Goal: Task Accomplishment & Management: Use online tool/utility

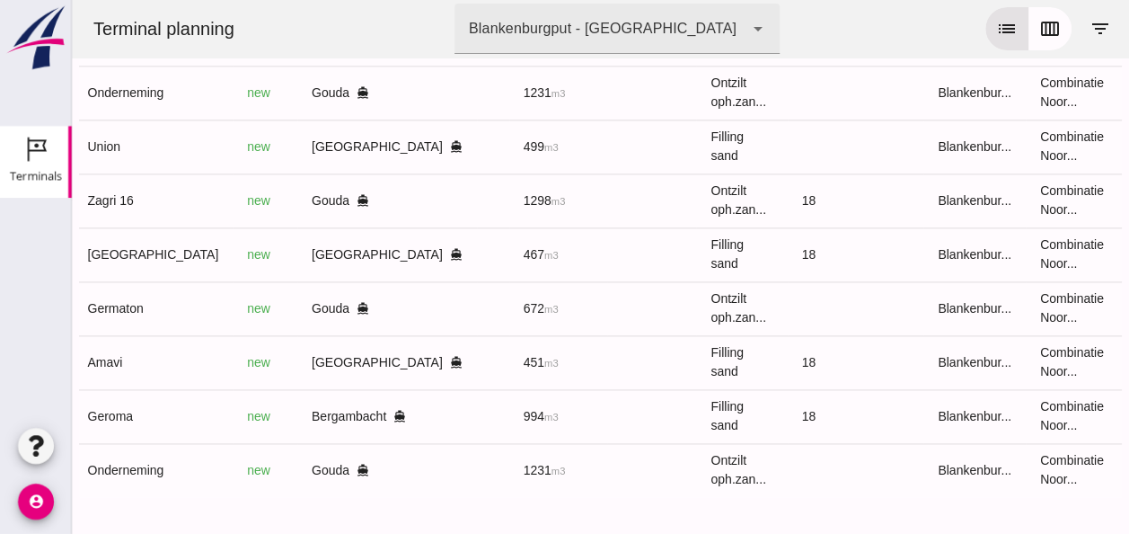
scroll to position [0, 480]
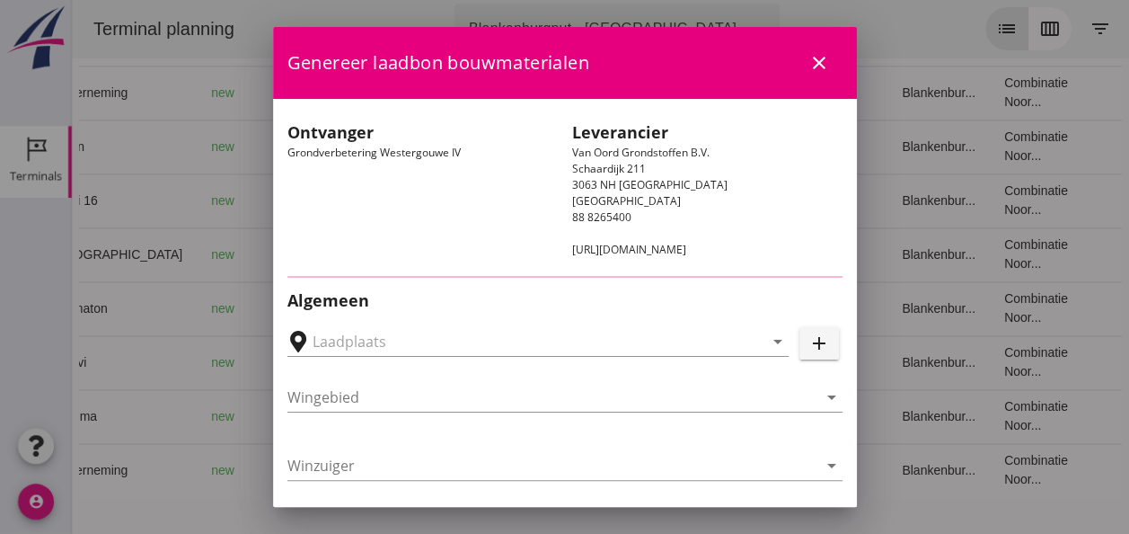
type input "Loswal Fa. J. Bos&Zonen, [GEOGRAPHIC_DATA]"
type input "Zagri 16"
type input "[PERSON_NAME]"
type input "1298"
type input "Ontzilt oph.zand [75] (6120)"
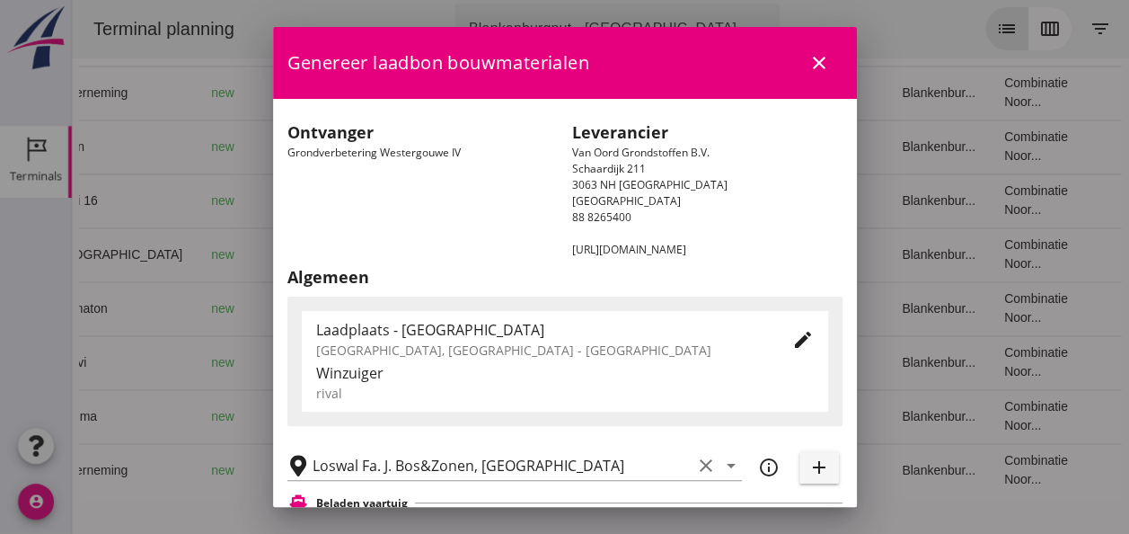
scroll to position [359, 0]
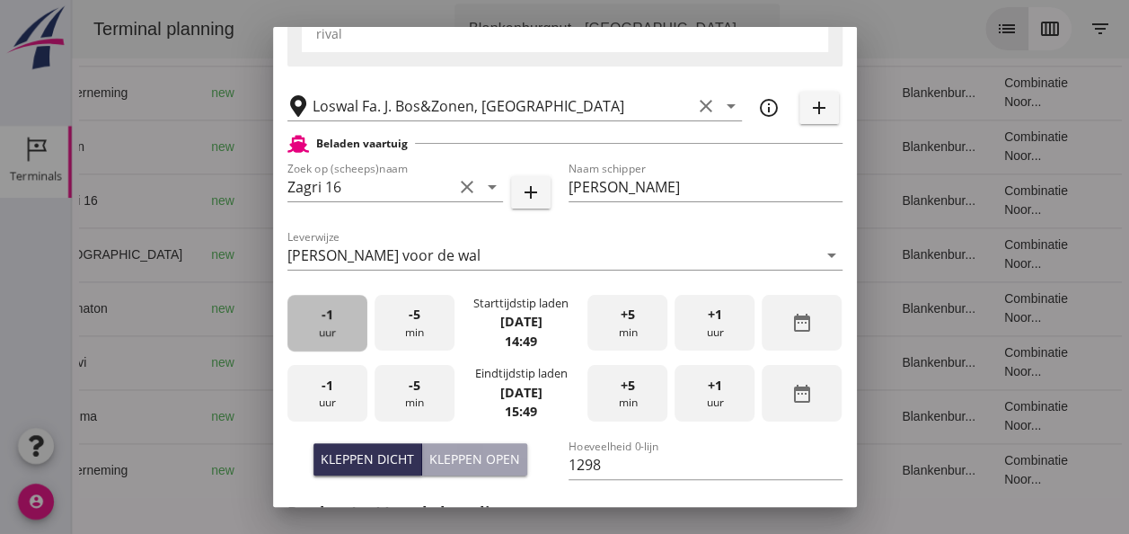
click at [342, 333] on div "-1 uur" at bounding box center [328, 323] width 80 height 57
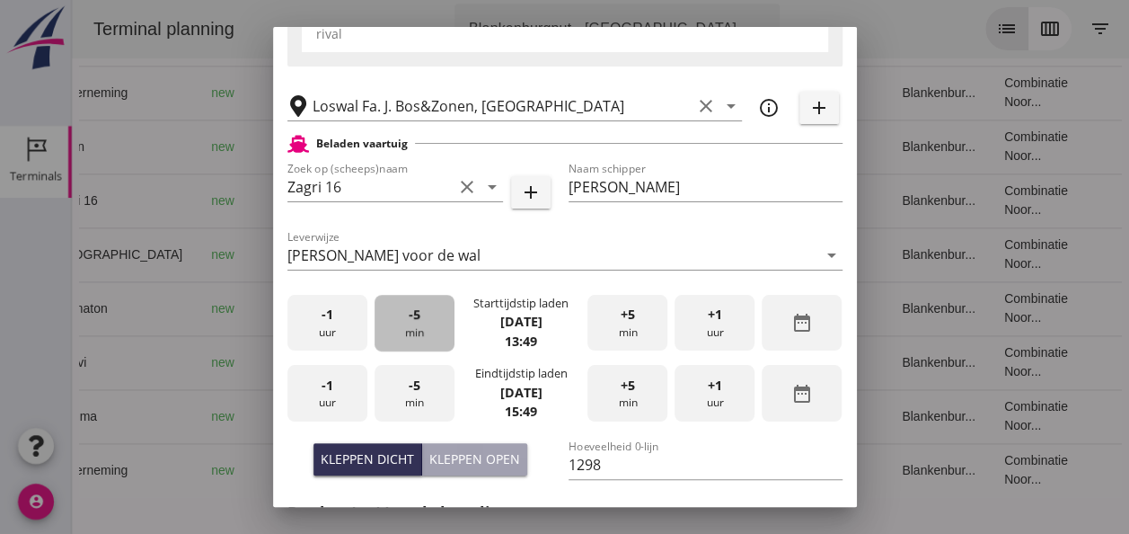
click at [417, 320] on div "-5 min" at bounding box center [415, 323] width 80 height 57
click at [632, 318] on div "+5 min" at bounding box center [628, 323] width 80 height 57
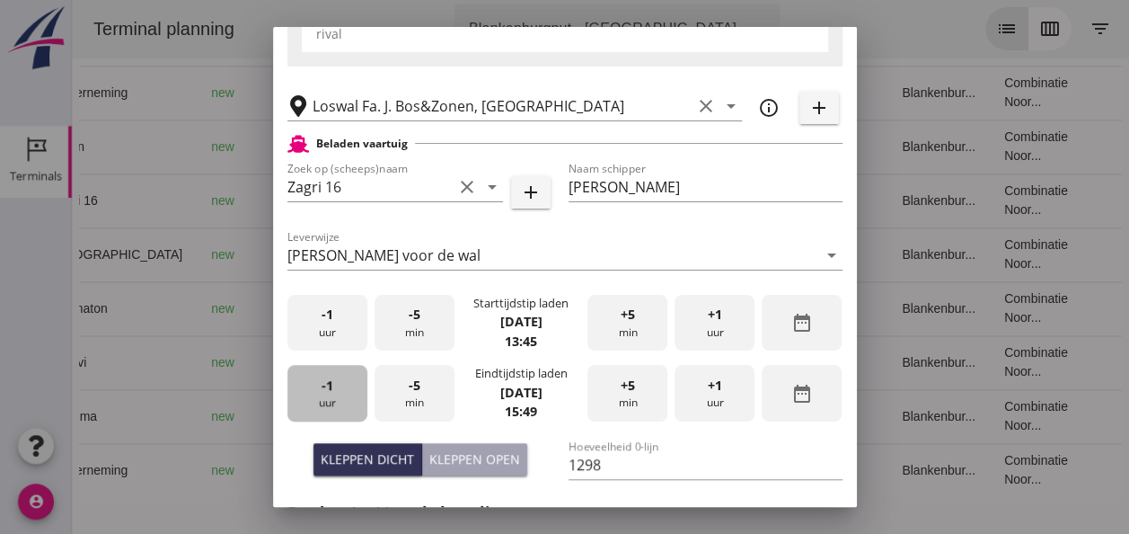
drag, startPoint x: 343, startPoint y: 392, endPoint x: 419, endPoint y: 381, distance: 76.2
click at [343, 390] on div "-1 uur" at bounding box center [328, 393] width 80 height 57
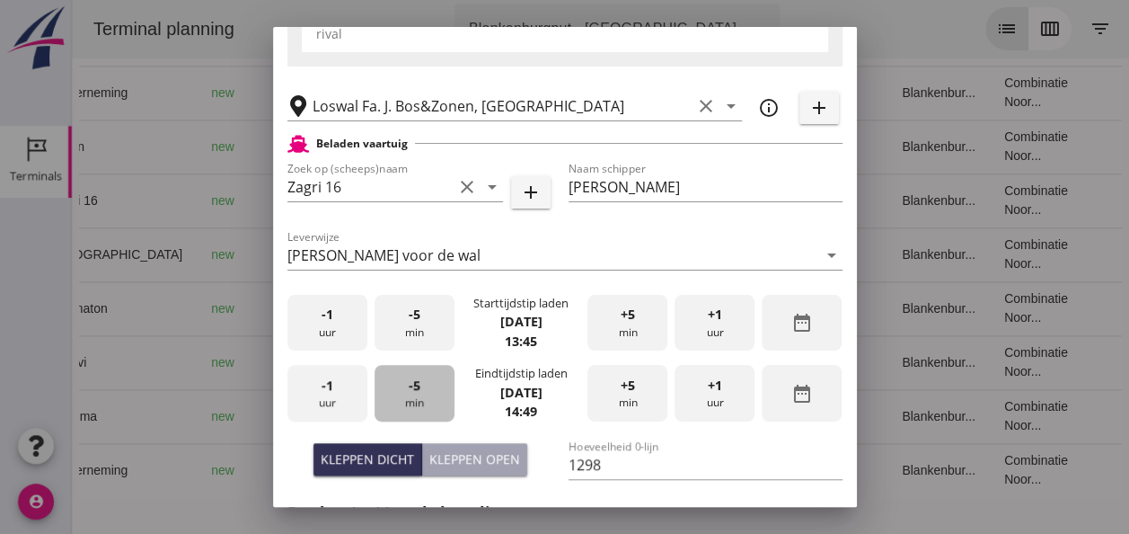
click at [439, 379] on div "-5 min" at bounding box center [415, 393] width 80 height 57
click at [433, 379] on div "-5 min" at bounding box center [415, 393] width 80 height 57
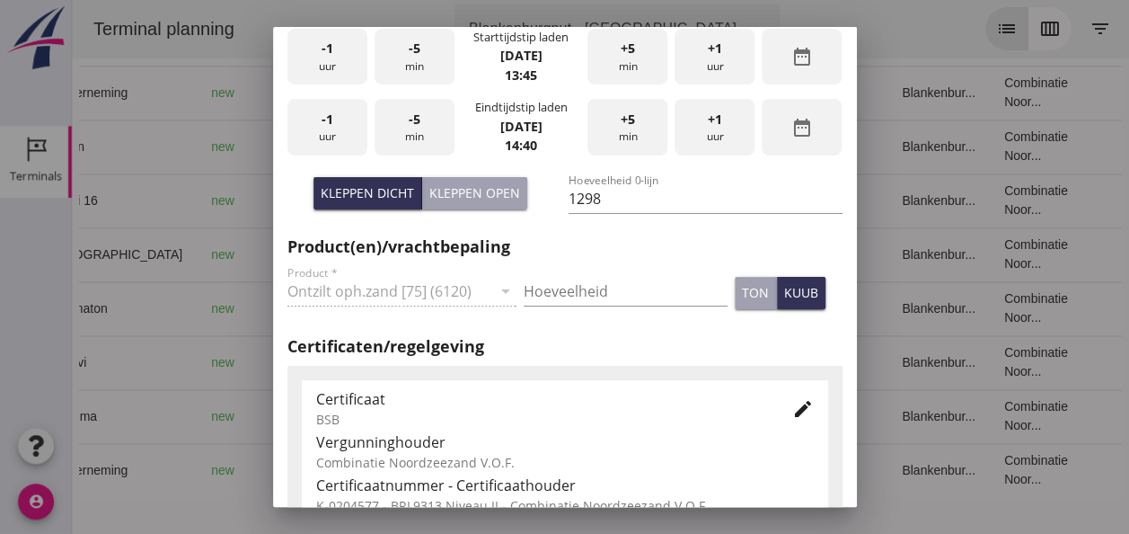
scroll to position [629, 0]
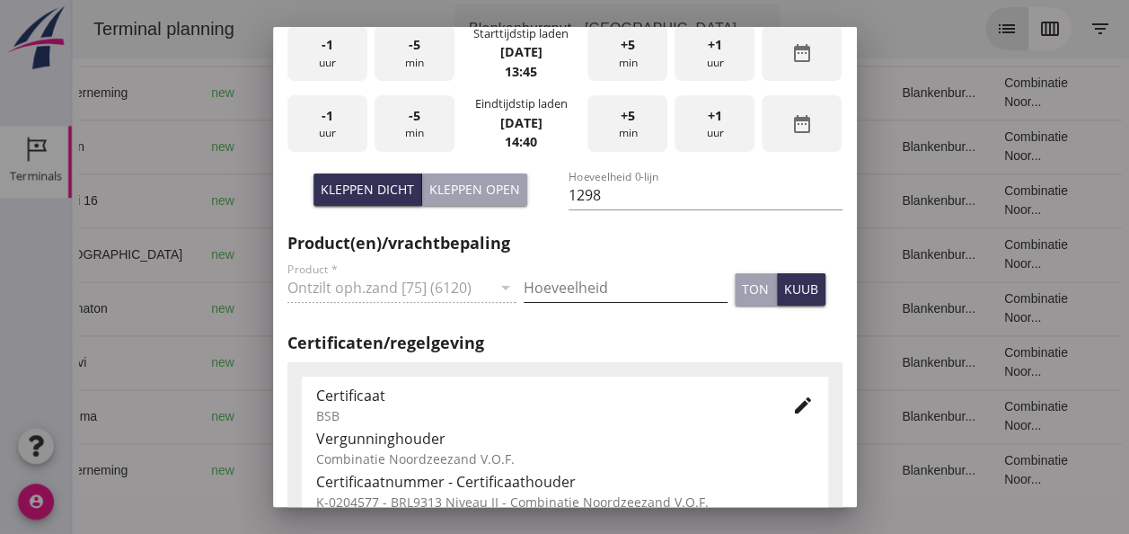
click at [565, 284] on input "Hoeveelheid" at bounding box center [626, 287] width 204 height 29
type input "1298"
click at [784, 285] on div "kuub" at bounding box center [801, 288] width 34 height 19
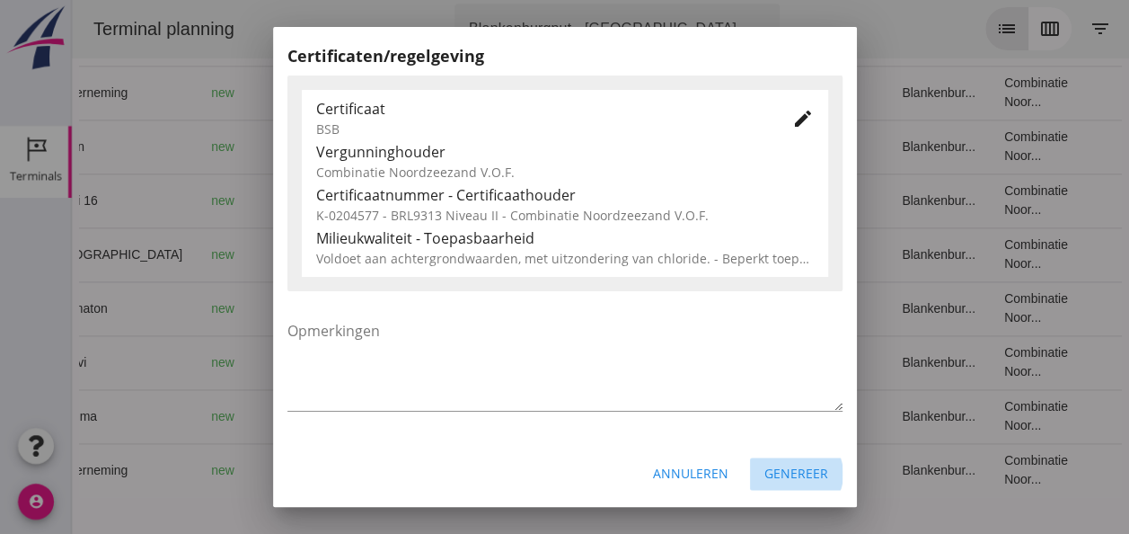
drag, startPoint x: 791, startPoint y: 471, endPoint x: 774, endPoint y: 440, distance: 34.6
click at [791, 469] on div "Genereer" at bounding box center [797, 473] width 64 height 19
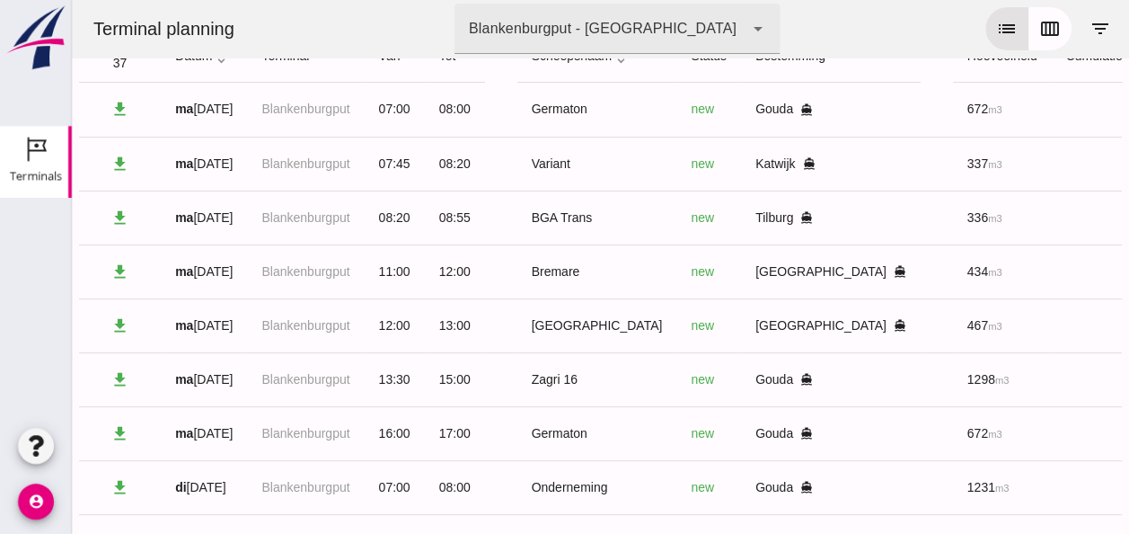
scroll to position [0, 0]
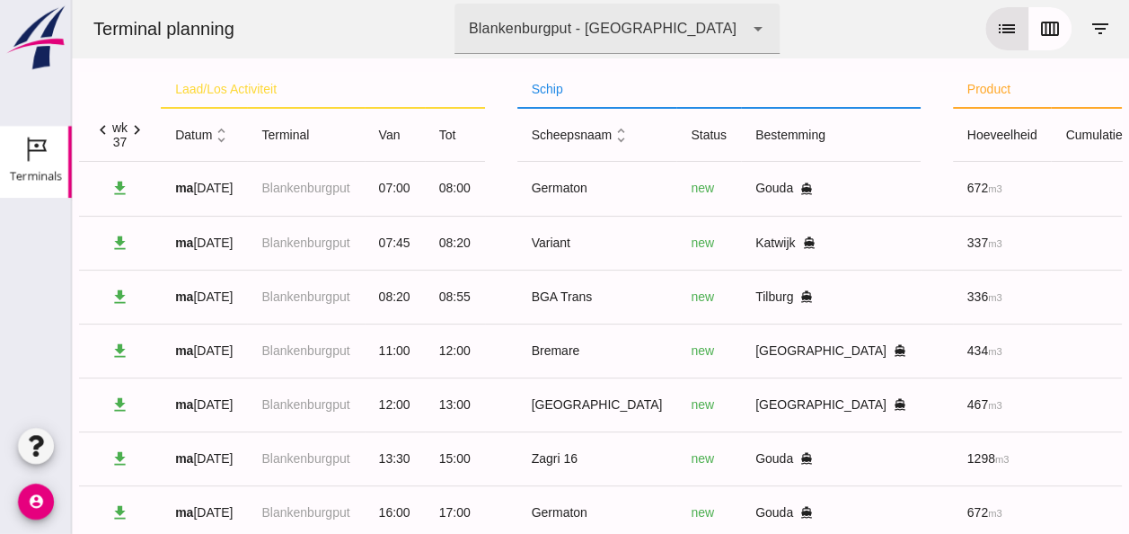
click at [222, 140] on icon "unfold_more" at bounding box center [221, 135] width 19 height 19
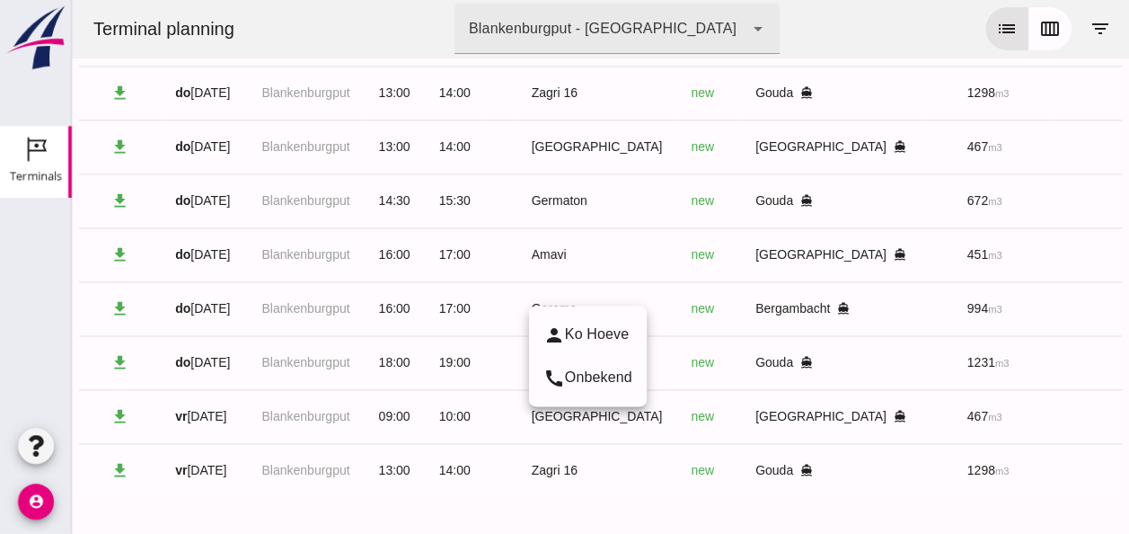
scroll to position [1188, 0]
